Goal: Find contact information: Find contact information

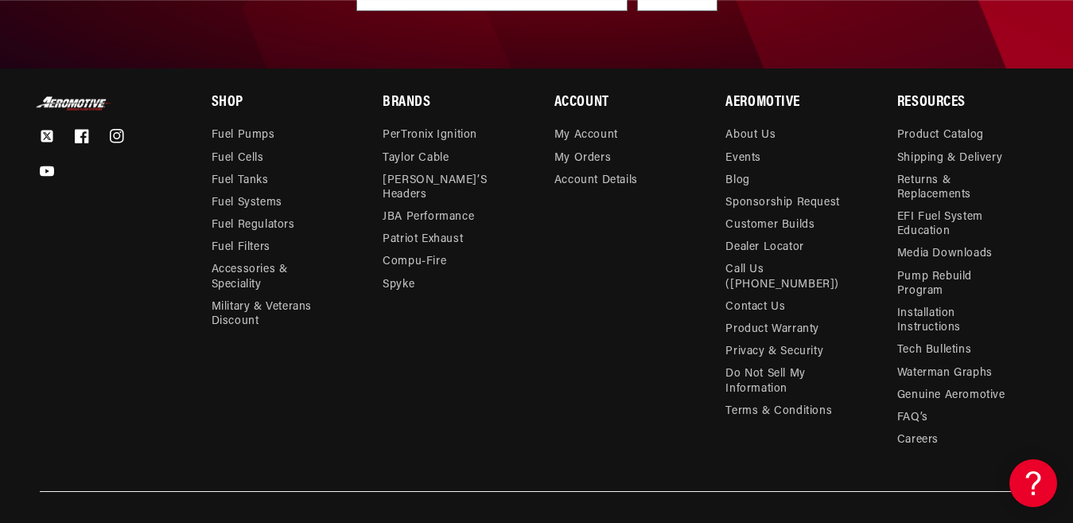
scroll to position [0, 2790]
click at [769, 296] on link "Contact Us" at bounding box center [756, 307] width 60 height 22
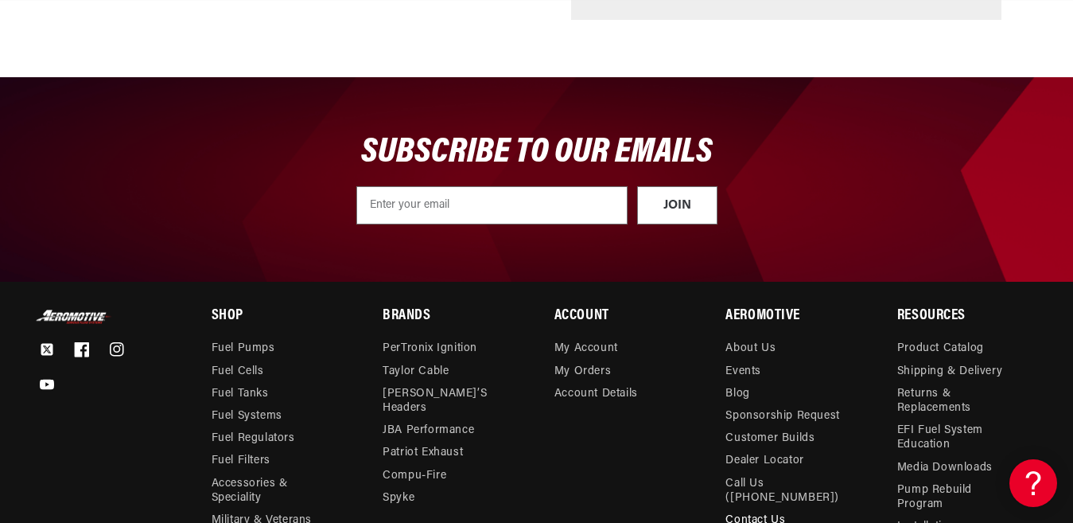
click at [81, 347] on icon at bounding box center [81, 349] width 15 height 15
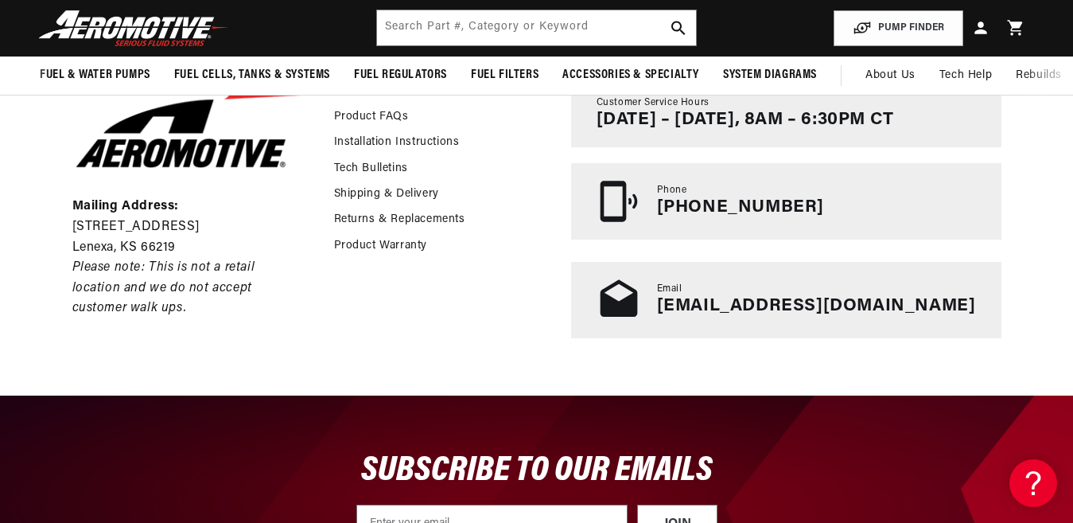
scroll to position [0, 2790]
click at [409, 323] on div "Pump Finder Product FAQs Installation Instructions Tech Bulletins Shipping & De…" at bounding box center [444, 208] width 221 height 257
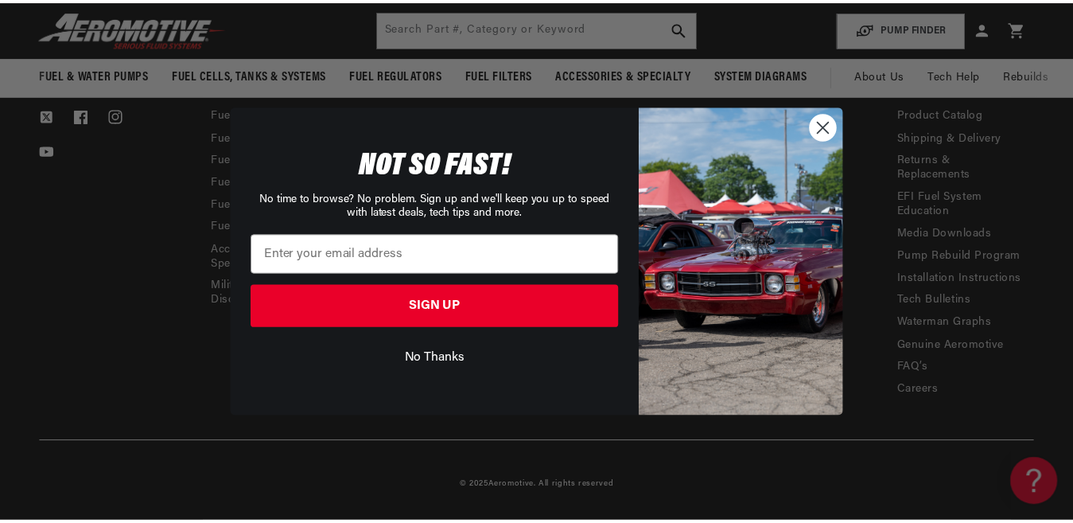
scroll to position [0, 0]
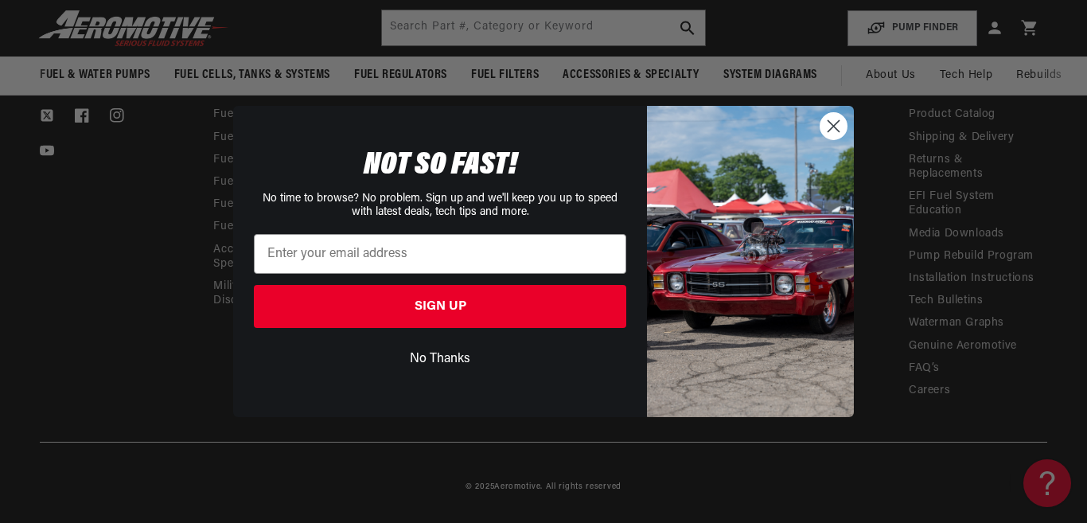
click at [820, 122] on icon "Close dialog" at bounding box center [833, 126] width 28 height 28
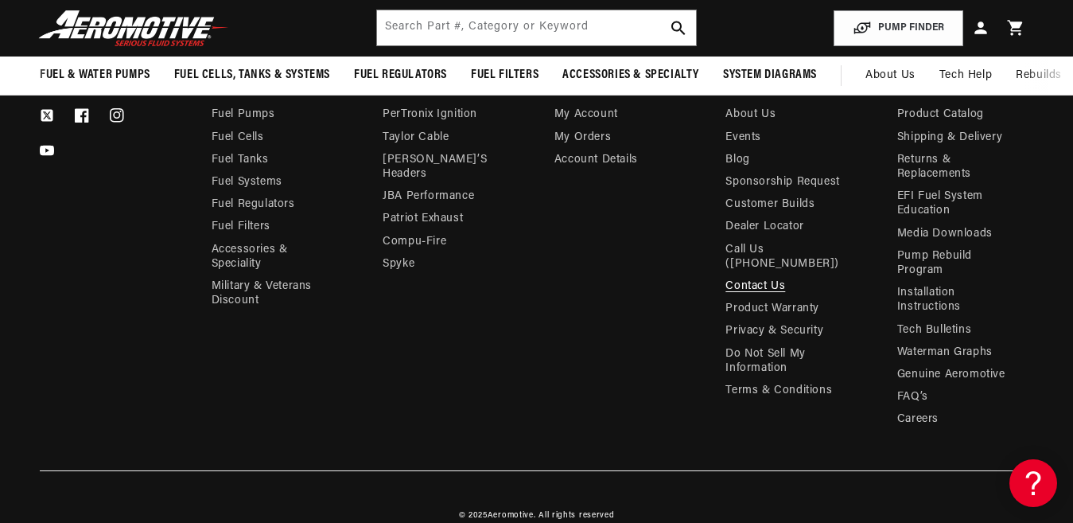
scroll to position [0, 1860]
